Goal: Obtain resource: Obtain resource

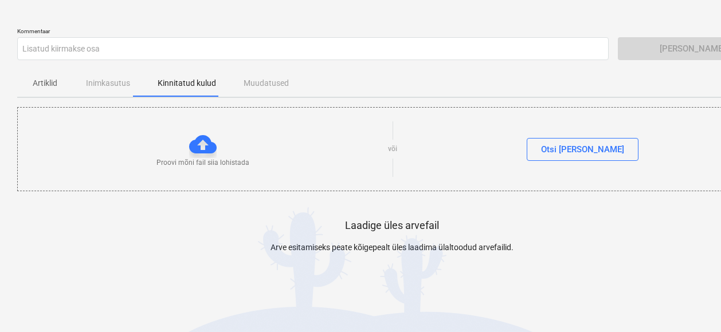
click at [200, 152] on div at bounding box center [202, 144] width 27 height 27
click at [587, 146] on div "Otsi [PERSON_NAME]" at bounding box center [582, 149] width 83 height 15
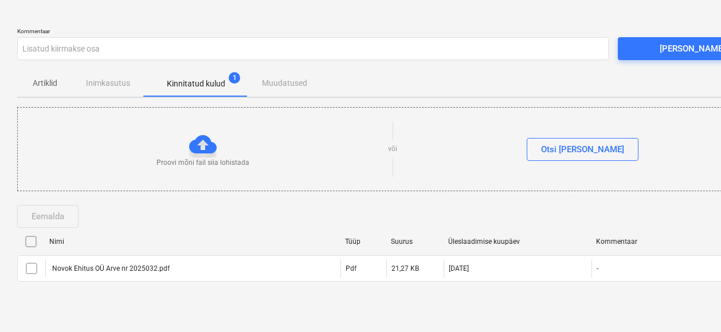
click at [203, 150] on div at bounding box center [202, 144] width 27 height 27
click at [636, 60] on button "[PERSON_NAME]" at bounding box center [692, 48] width 149 height 23
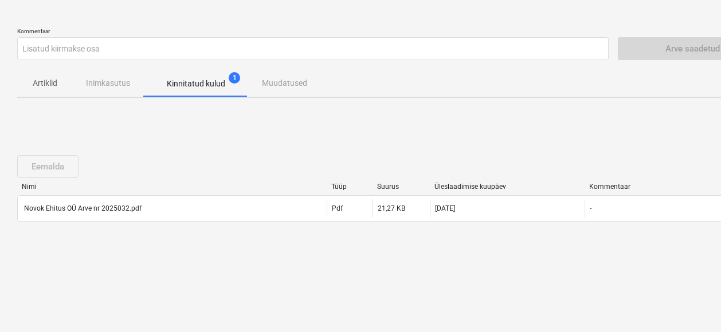
click at [219, 80] on p "Kinnitatud kulud" at bounding box center [196, 84] width 58 height 12
click at [234, 79] on span "1" at bounding box center [234, 77] width 11 height 11
click at [41, 87] on p "Artiklid" at bounding box center [44, 83] width 27 height 12
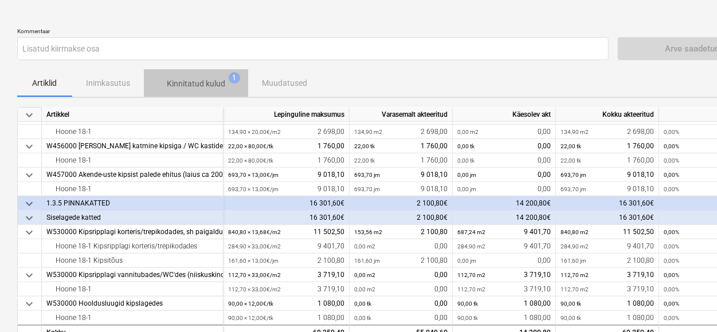
click at [186, 87] on p "Kinnitatud kulud" at bounding box center [196, 84] width 58 height 12
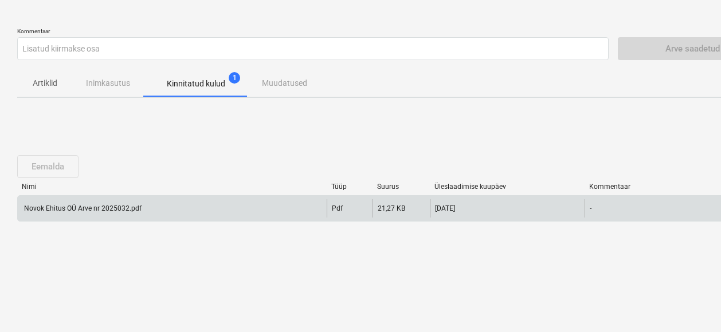
click at [119, 212] on font "Novok Ehitus OÜ Arve nr 2025032.pdf" at bounding box center [82, 209] width 117 height 8
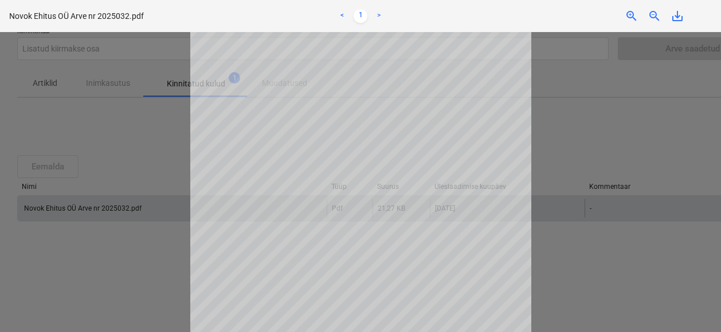
scroll to position [184, 0]
click at [119, 211] on div at bounding box center [360, 182] width 721 height 300
click at [116, 195] on div at bounding box center [360, 182] width 721 height 300
